Goal: Check status

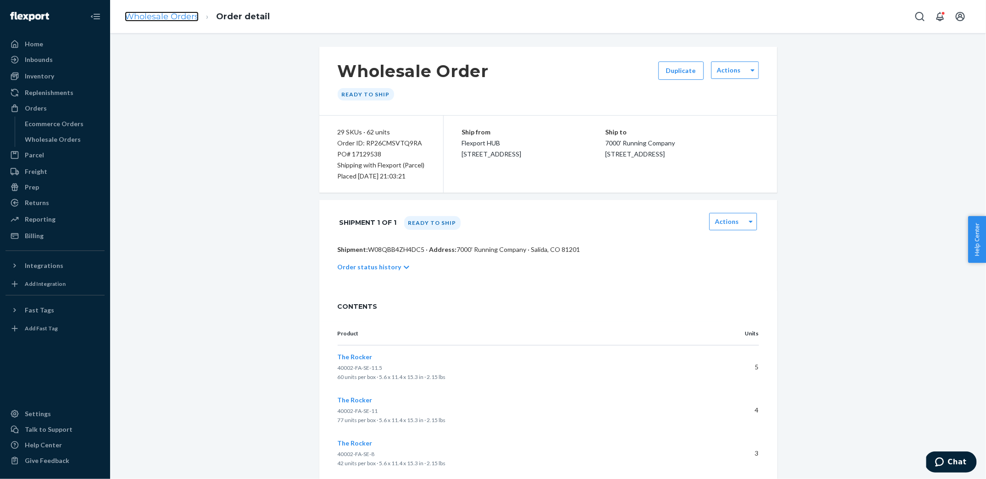
click at [156, 12] on link "Wholesale Orders" at bounding box center [162, 16] width 74 height 10
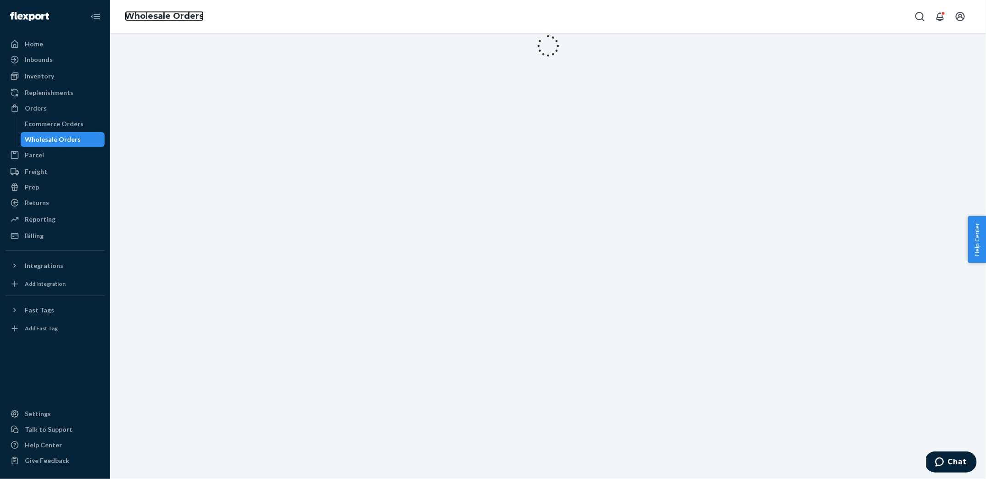
click at [155, 18] on link "Wholesale Orders" at bounding box center [164, 16] width 79 height 10
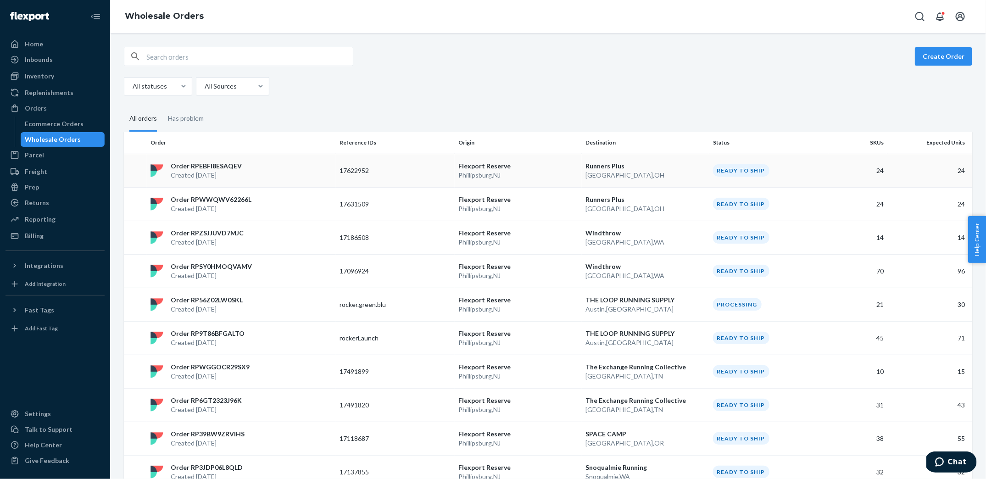
click at [212, 169] on p "Order RPEBFI8ESAQEV" at bounding box center [206, 166] width 71 height 9
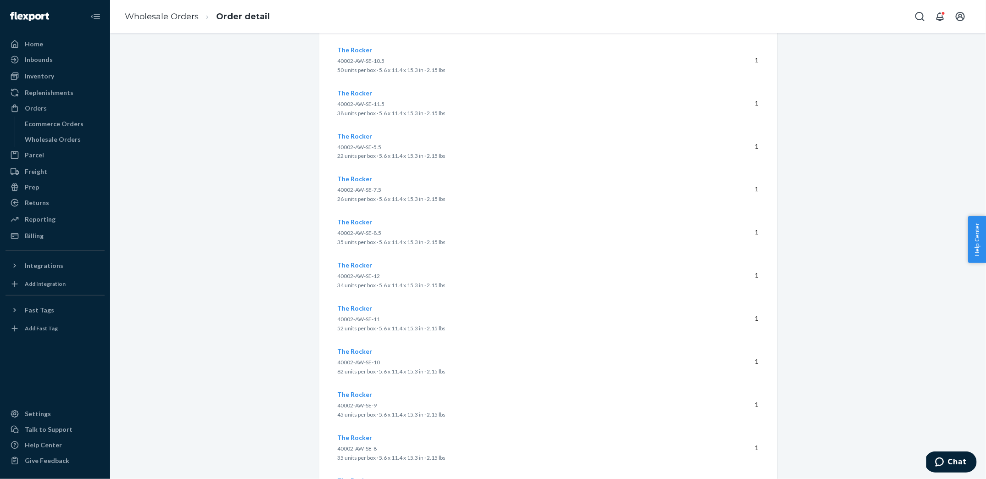
scroll to position [934, 0]
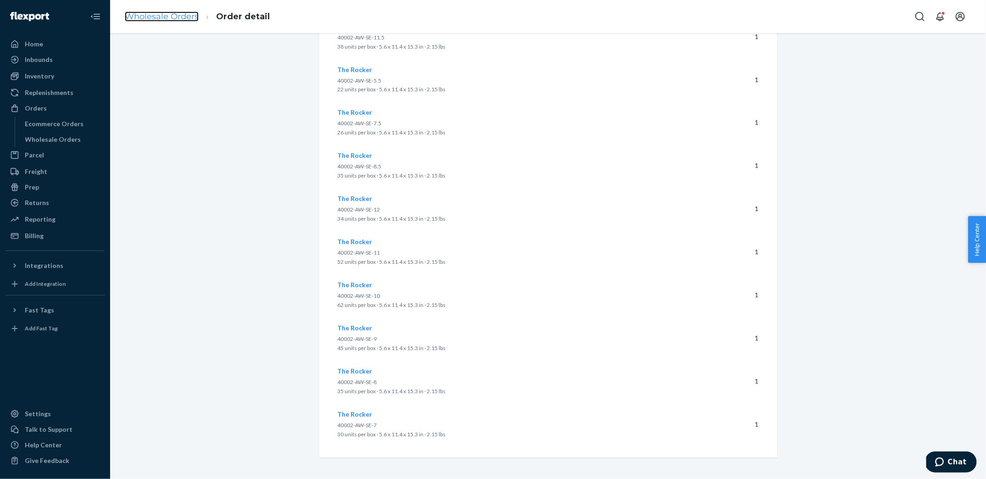
click at [166, 15] on link "Wholesale Orders" at bounding box center [162, 16] width 74 height 10
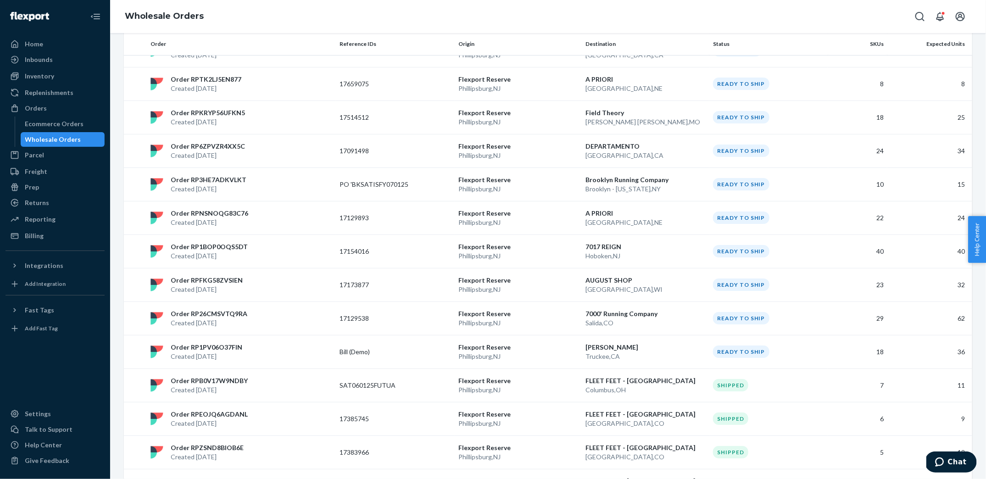
scroll to position [1827, 0]
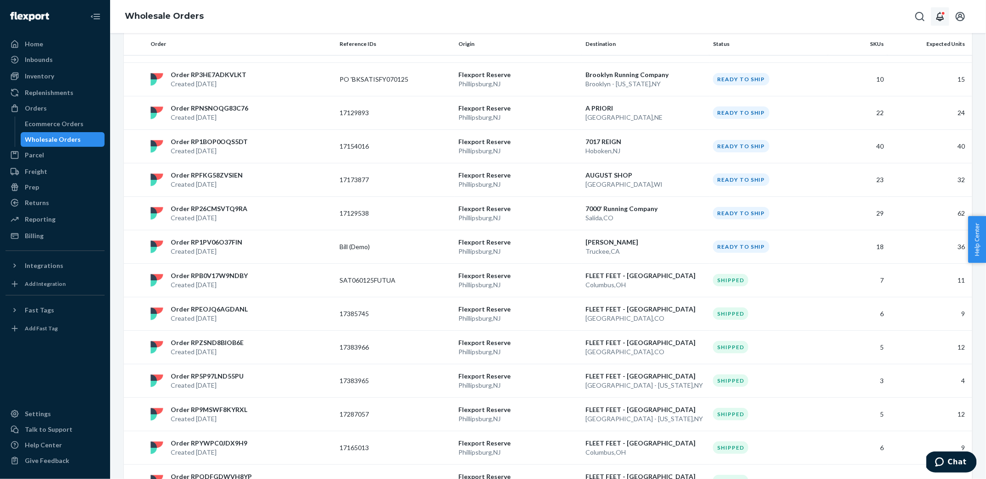
click at [940, 18] on icon "Open notifications" at bounding box center [940, 16] width 11 height 11
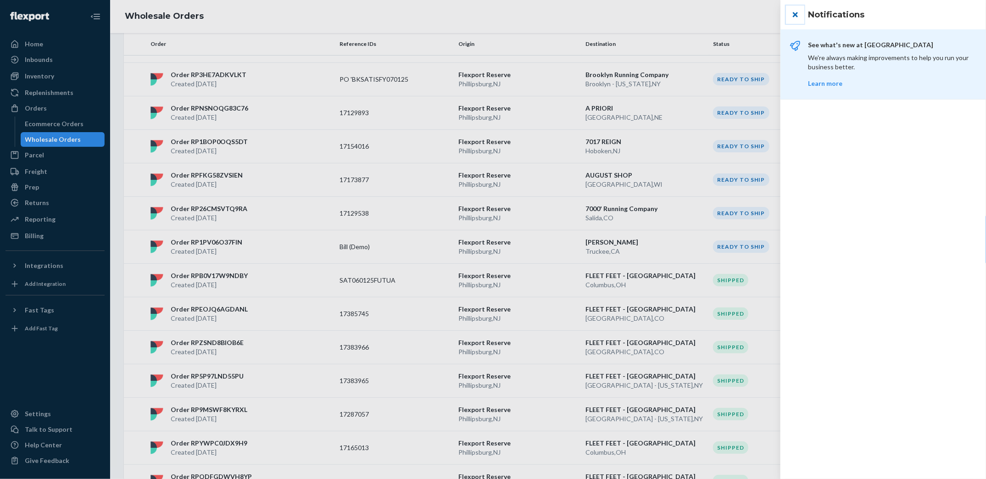
click at [799, 15] on button "close" at bounding box center [795, 15] width 18 height 18
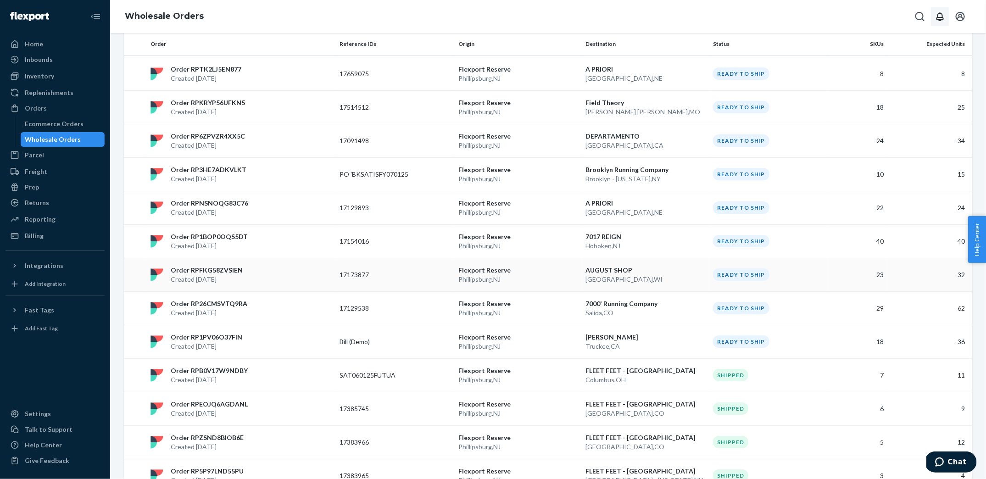
scroll to position [1724, 0]
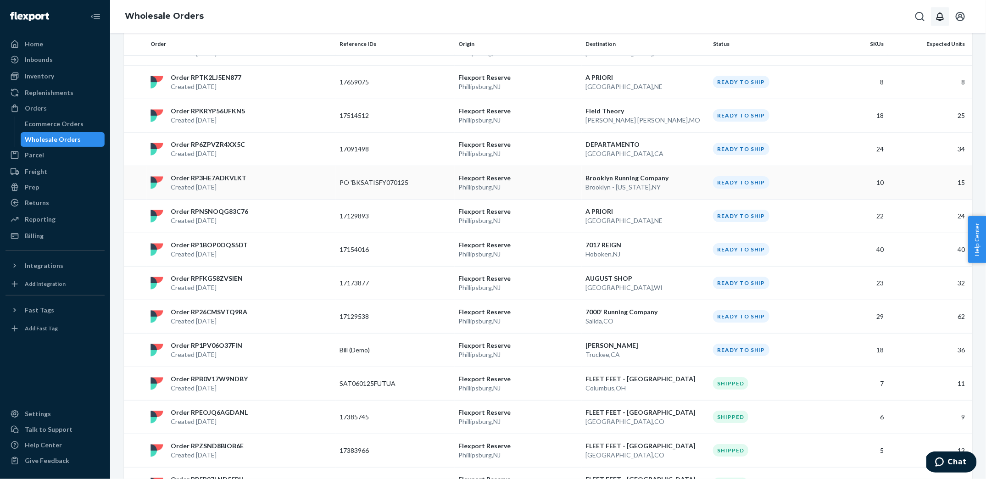
click at [224, 173] on p "Order RP3HE7ADKVLKT" at bounding box center [209, 177] width 76 height 9
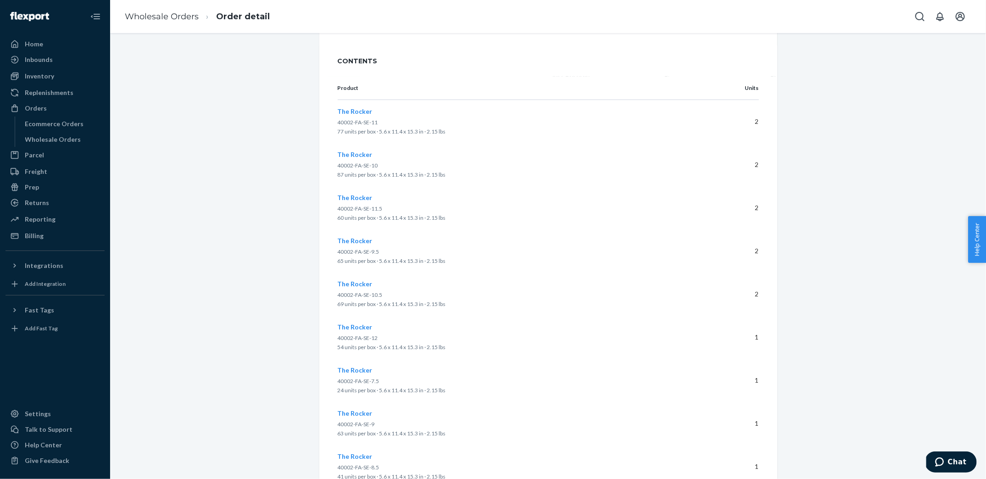
scroll to position [330, 0]
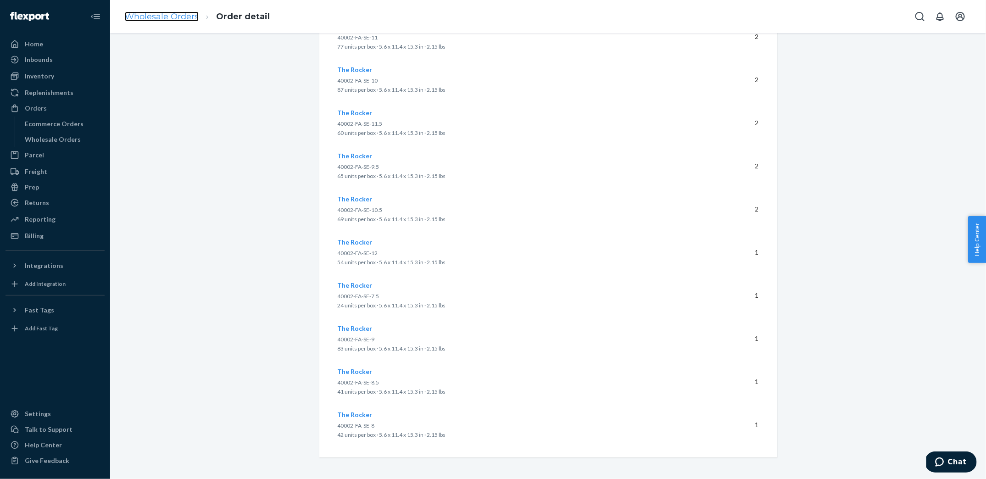
click at [171, 16] on link "Wholesale Orders" at bounding box center [162, 16] width 74 height 10
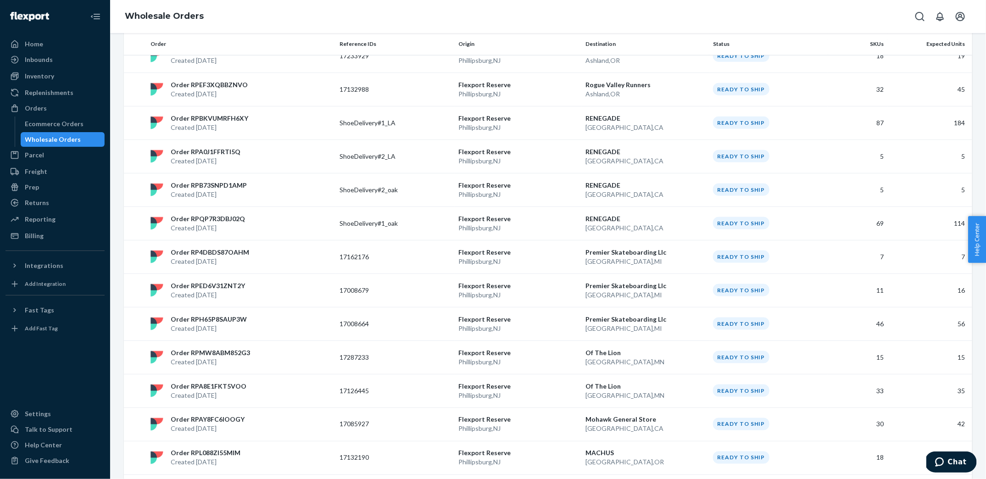
scroll to position [620, 0]
